Goal: Find specific page/section: Find specific page/section

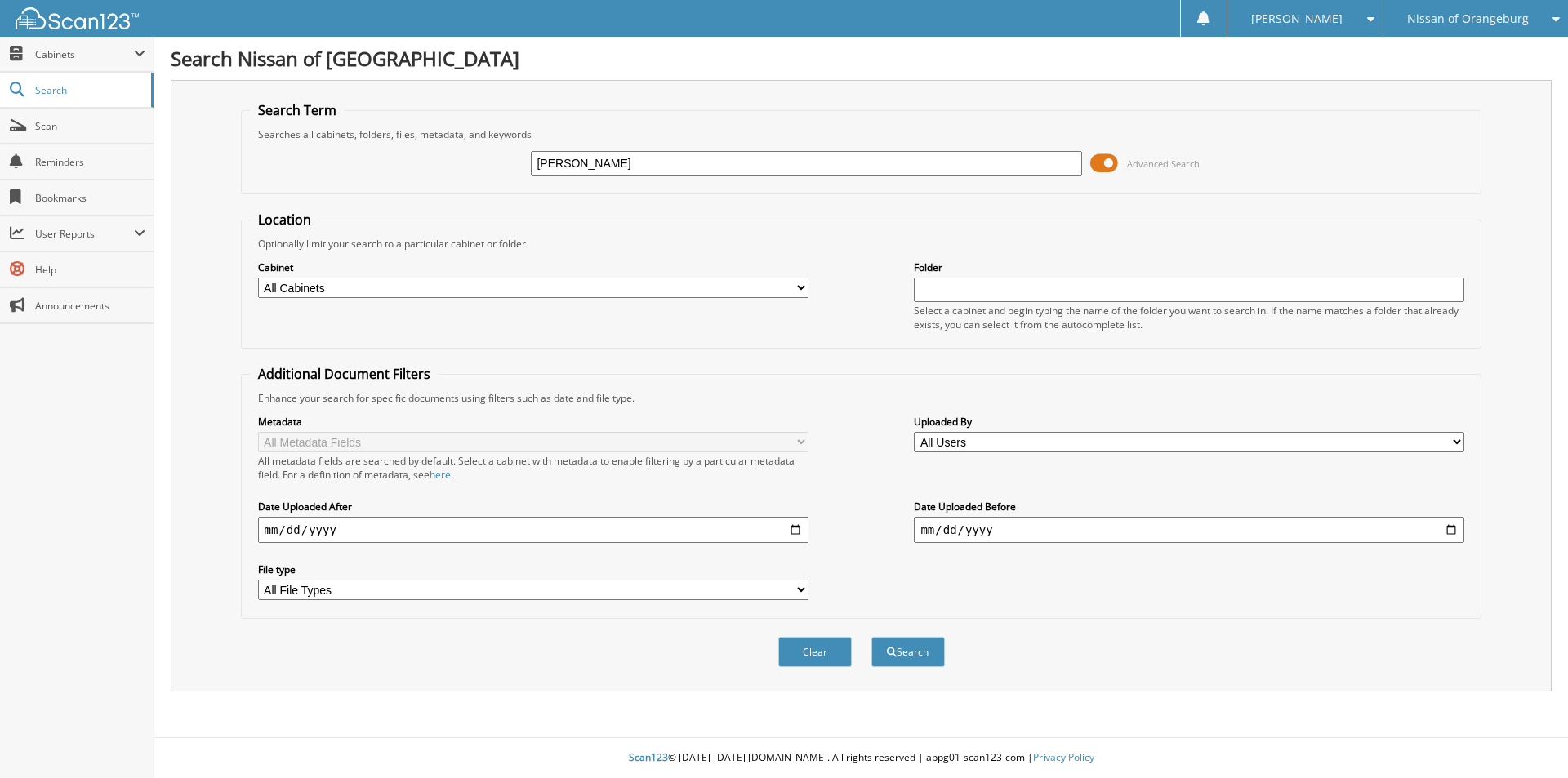
type input "[PERSON_NAME]"
click at [635, 293] on select "All Cabinets ACCOUNTS PAYABLE ACCOUNTS RECEIVABLE BANK DOCUMENTS CAR DEALS SOLD…" at bounding box center [533, 287] width 551 height 21
select select "20425"
click at [258, 277] on select "All Cabinets ACCOUNTS PAYABLE ACCOUNTS RECEIVABLE BANK DOCUMENTS CAR DEALS SOLD…" at bounding box center [533, 287] width 551 height 21
click at [933, 641] on button "Search" at bounding box center [908, 652] width 73 height 30
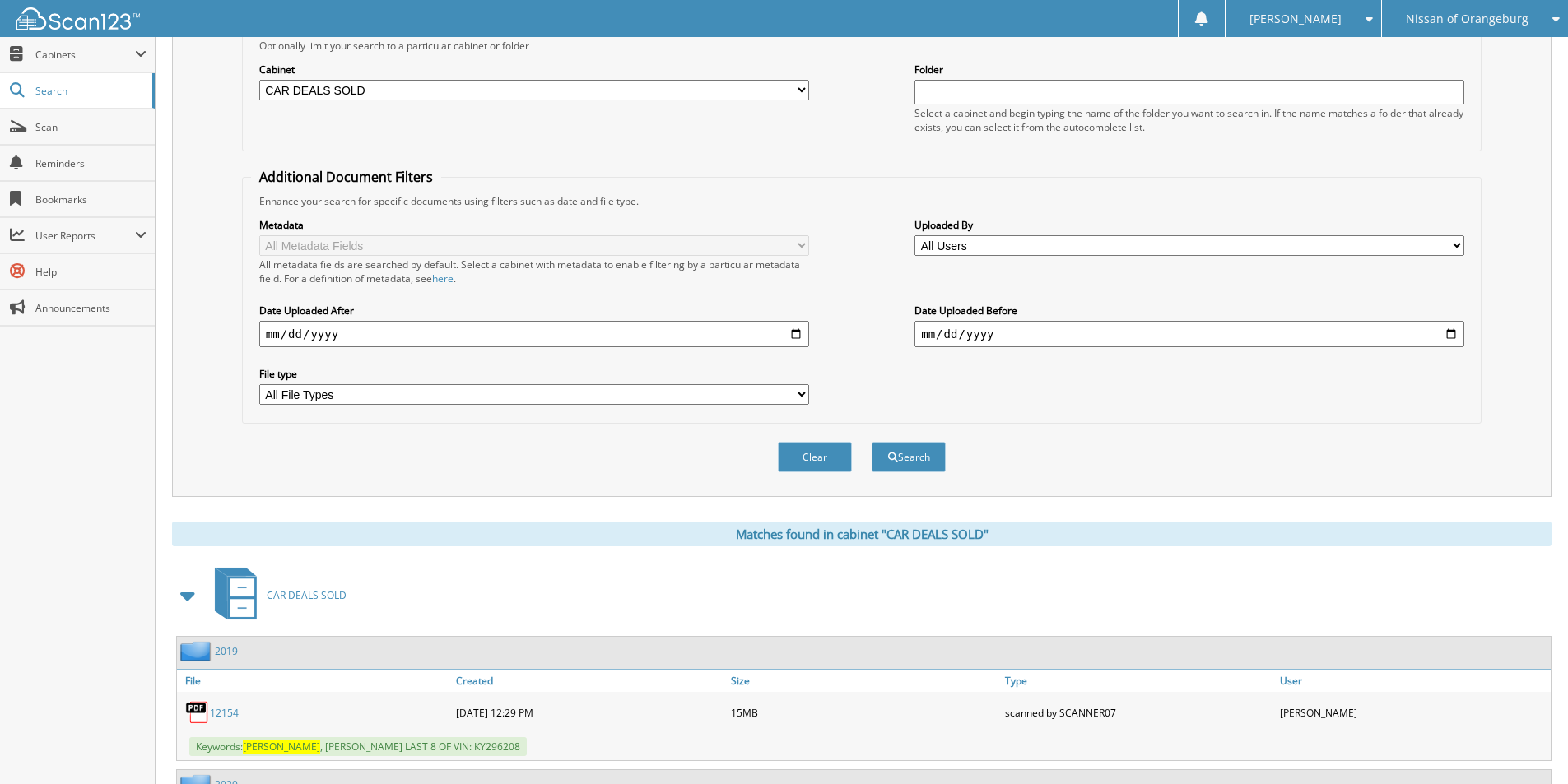
scroll to position [361, 0]
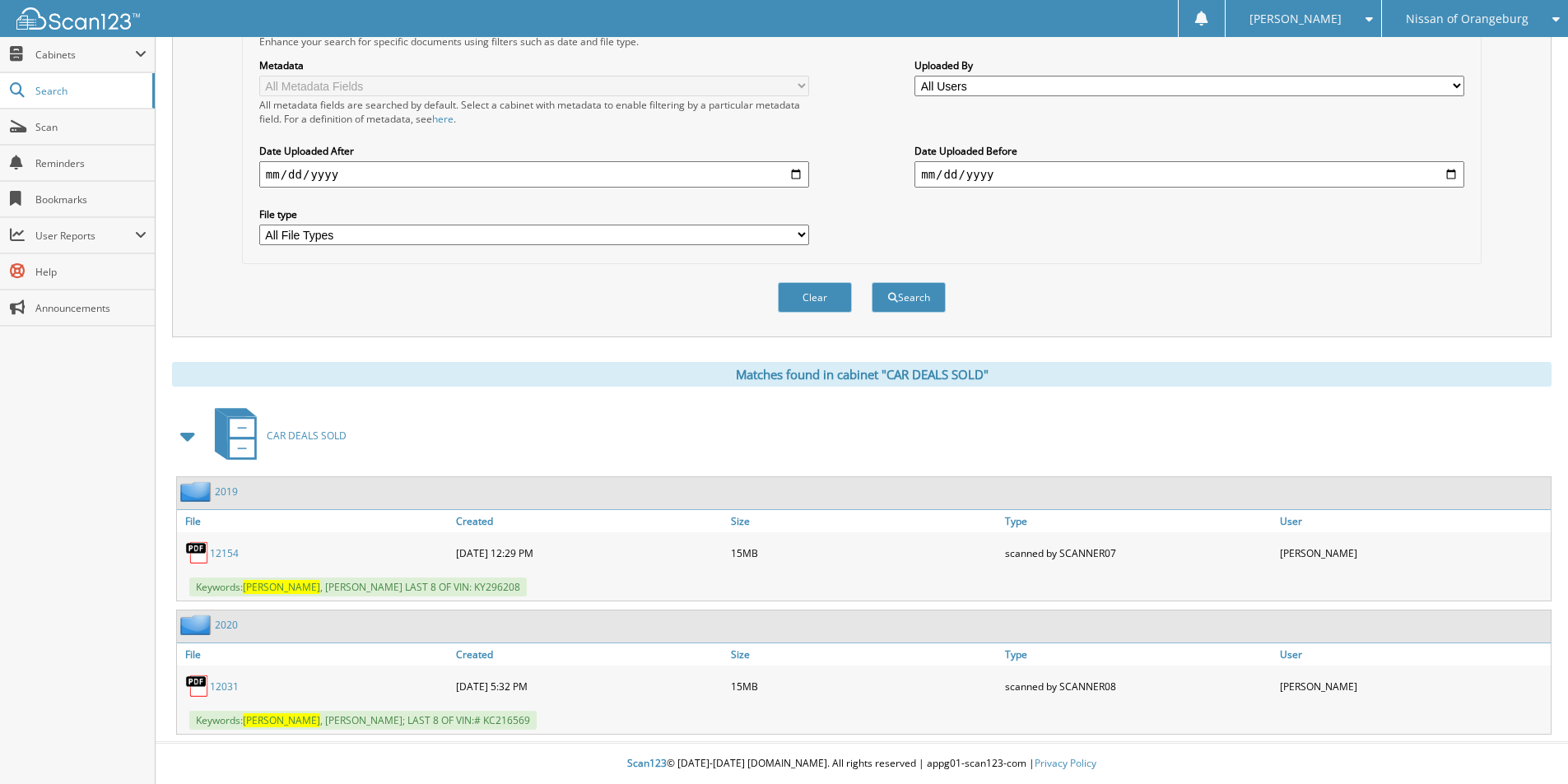
click at [222, 552] on link "12154" at bounding box center [224, 554] width 29 height 14
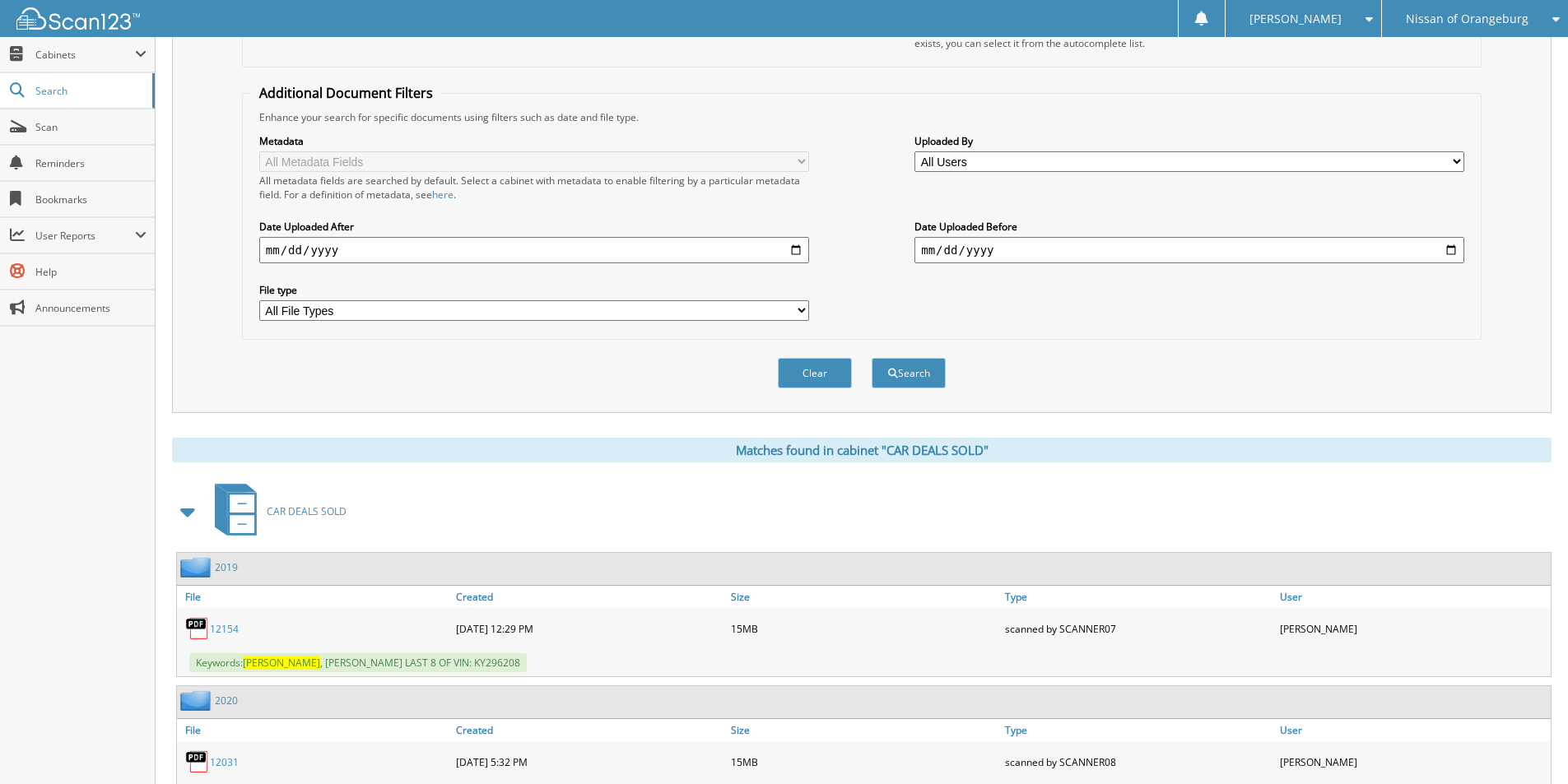
scroll to position [31, 0]
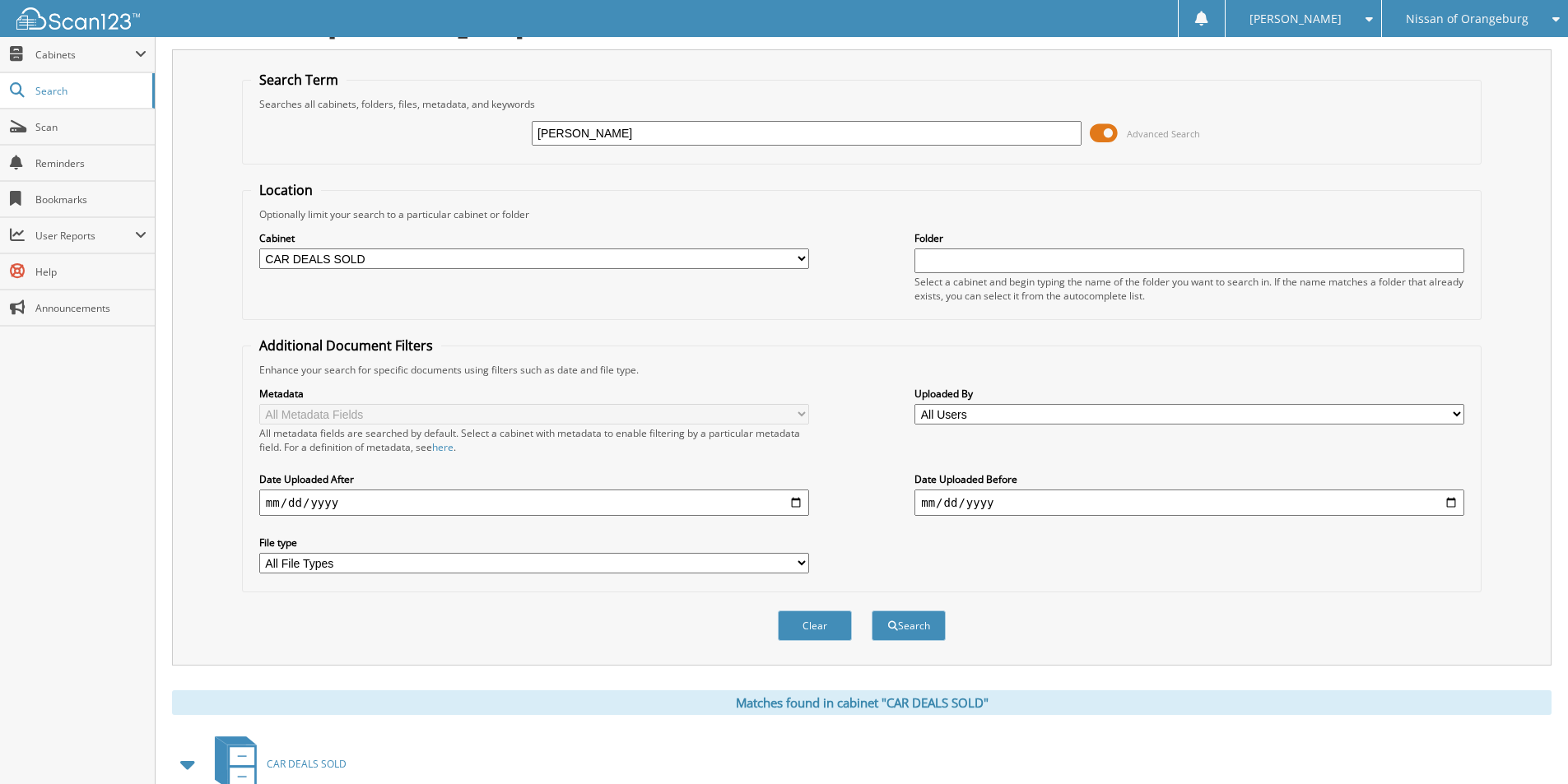
click at [676, 125] on input "gaines" at bounding box center [806, 133] width 550 height 24
type input "gleaton"
click at [872, 610] on button "Search" at bounding box center [909, 626] width 74 height 31
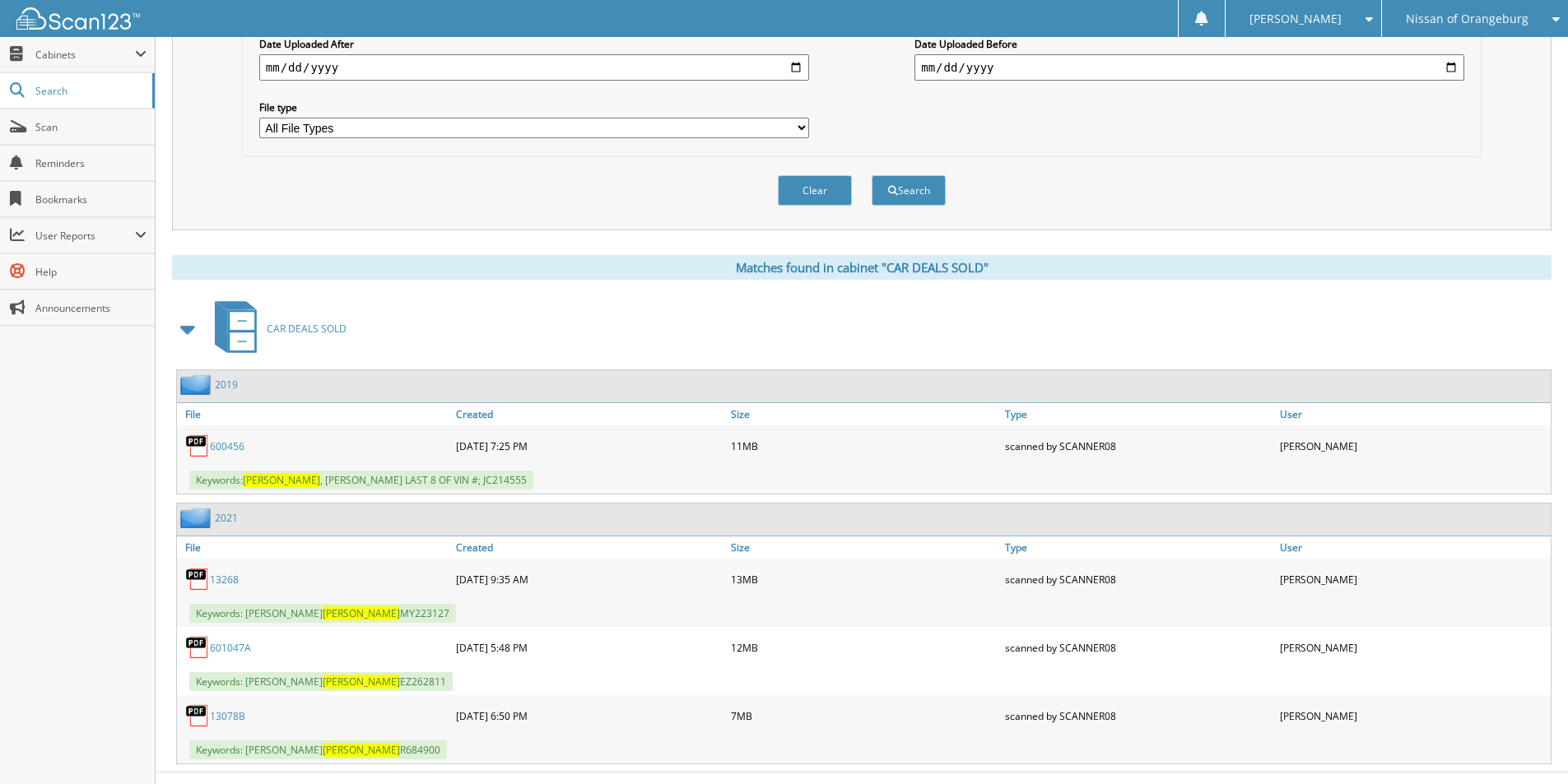
scroll to position [497, 0]
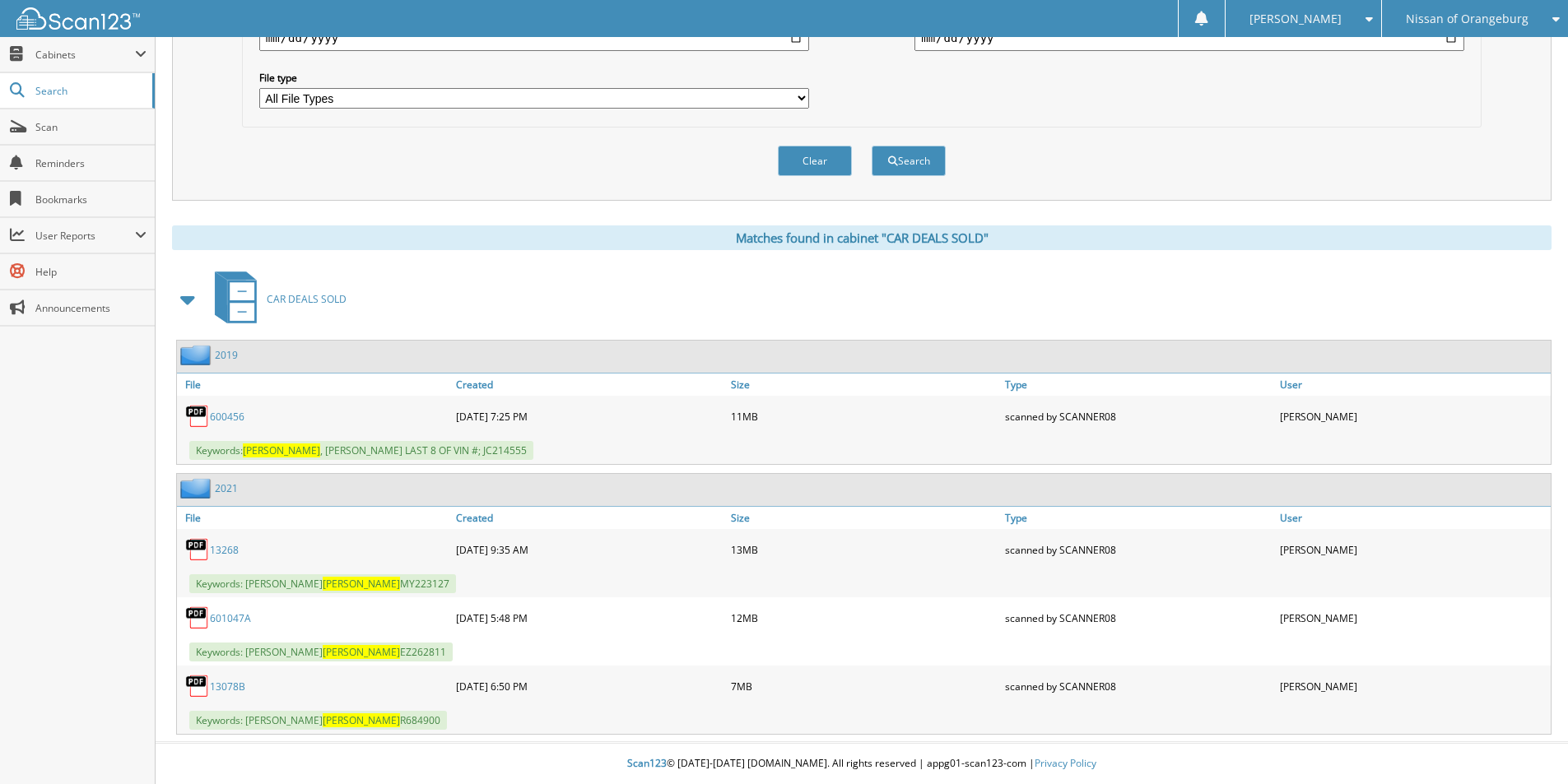
click at [230, 547] on link "13268" at bounding box center [224, 550] width 29 height 14
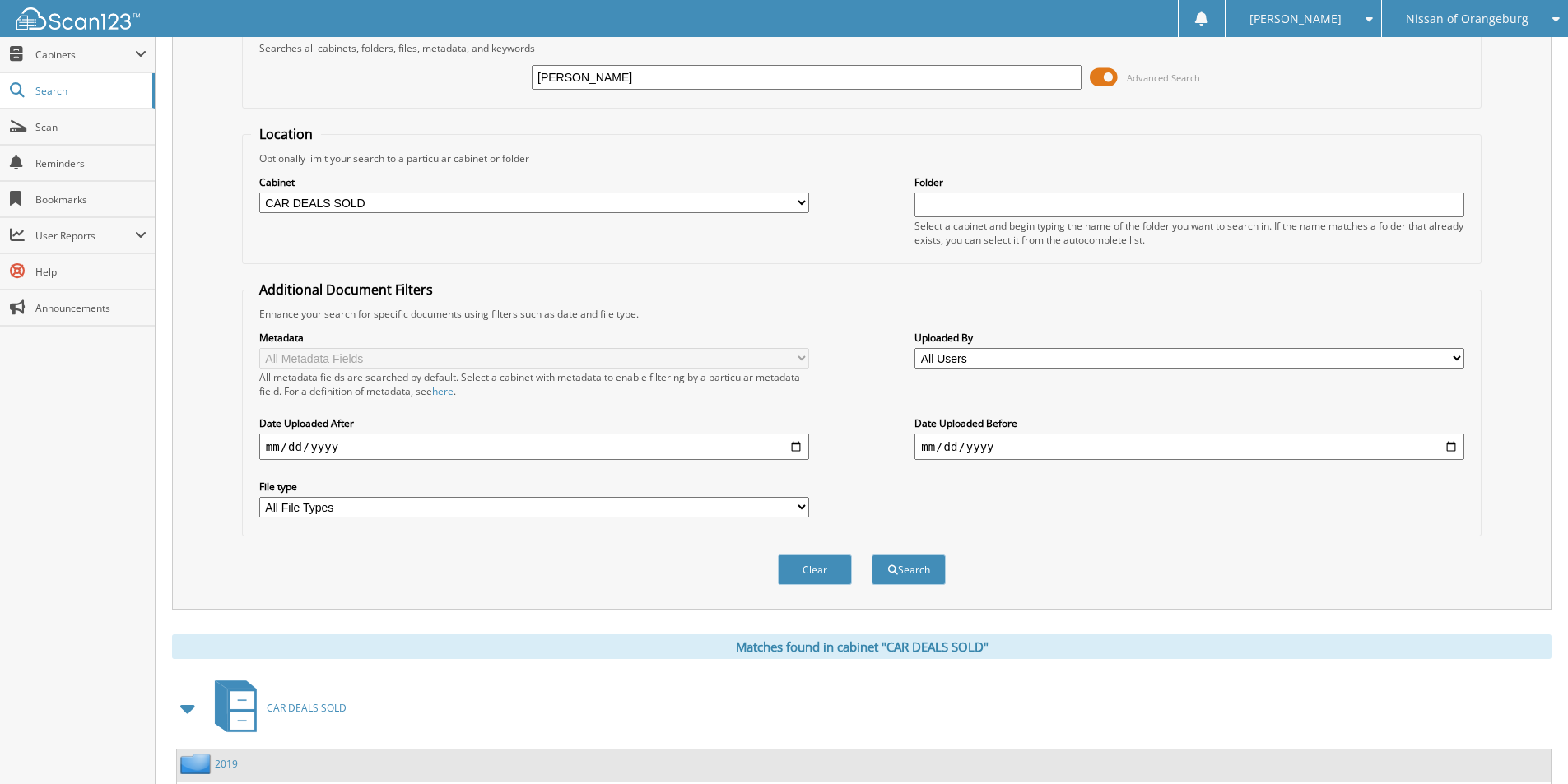
scroll to position [85, 0]
click at [874, 81] on input "gleaton" at bounding box center [806, 78] width 550 height 24
type input "0521srg2"
click at [872, 557] on button "Search" at bounding box center [909, 572] width 74 height 31
